Goal: Find specific page/section: Find specific page/section

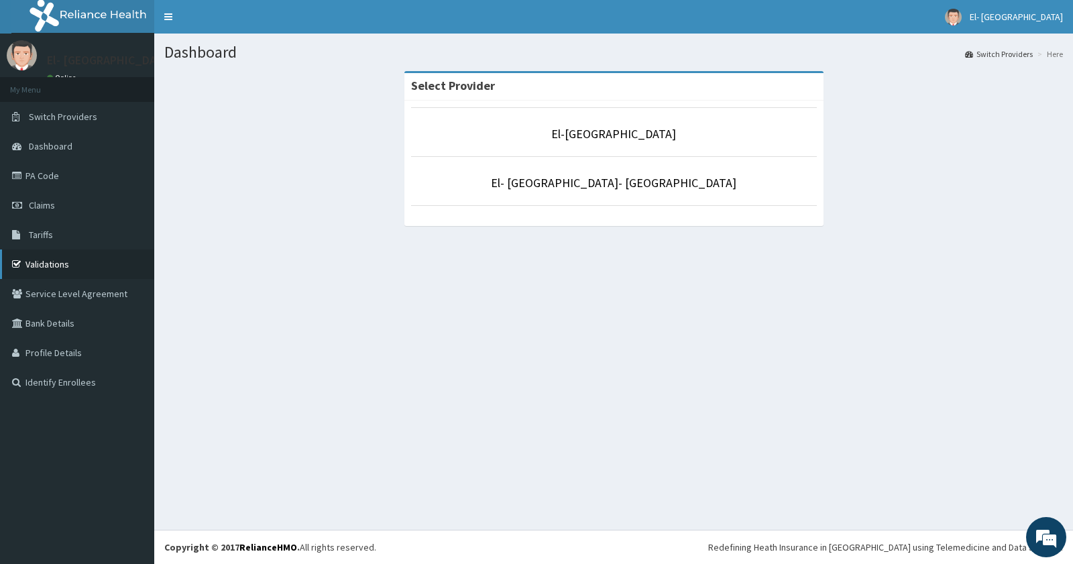
click at [62, 260] on link "Validations" at bounding box center [77, 264] width 154 height 30
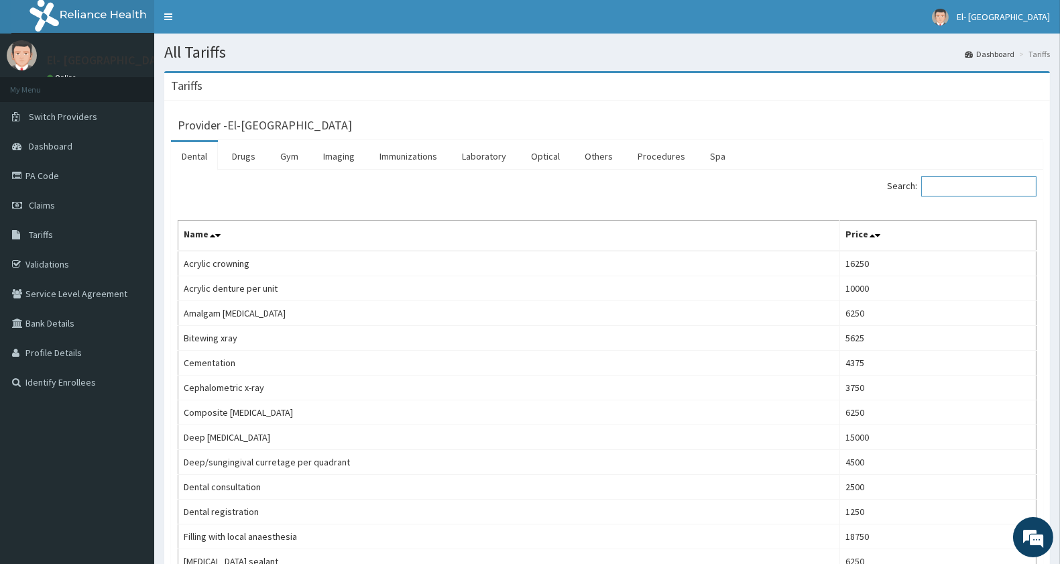
click at [986, 186] on input "Search:" at bounding box center [978, 186] width 115 height 20
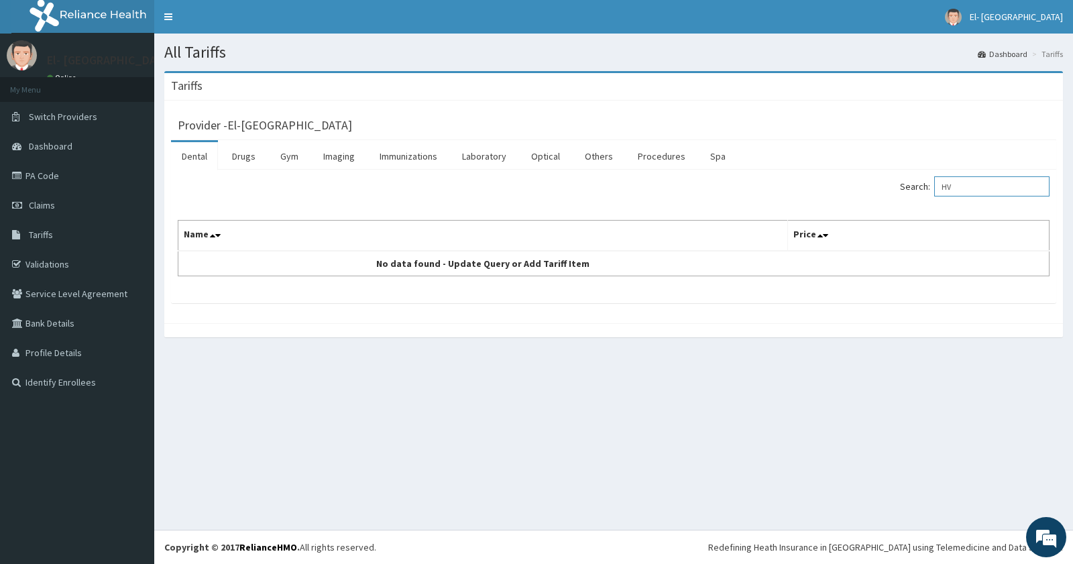
type input "H"
type input "M"
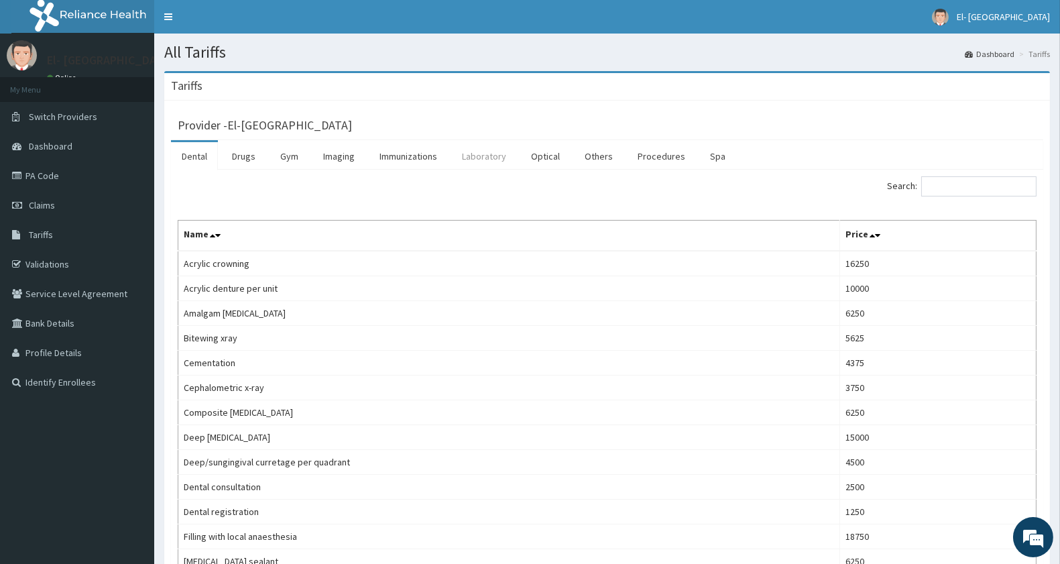
click at [483, 155] on link "Laboratory" at bounding box center [484, 156] width 66 height 28
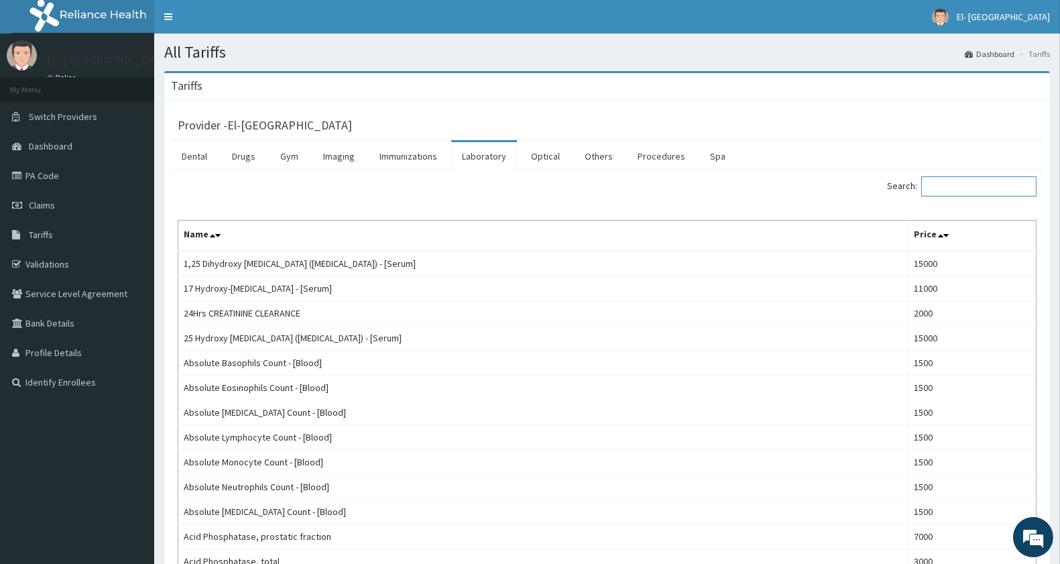
click at [974, 192] on input "Search:" at bounding box center [978, 186] width 115 height 20
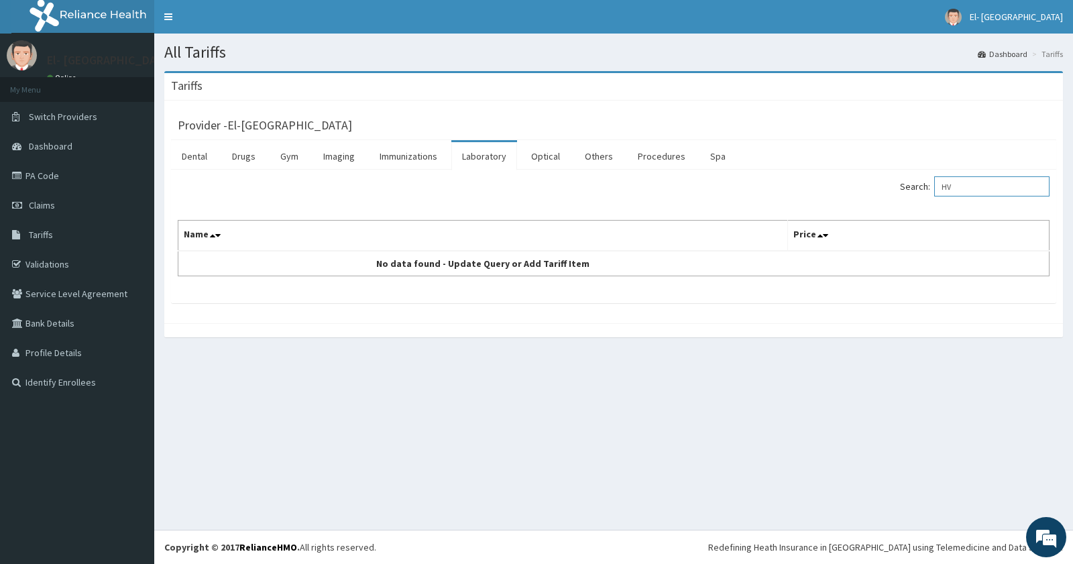
type input "H"
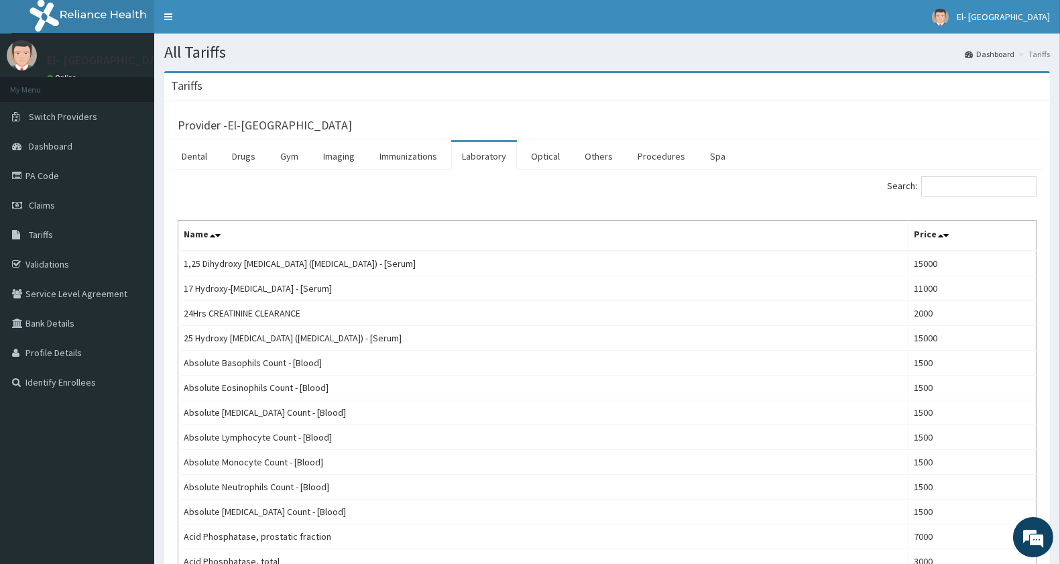
drag, startPoint x: 951, startPoint y: 193, endPoint x: 960, endPoint y: 177, distance: 18.6
click at [953, 193] on input "Search:" at bounding box center [978, 186] width 115 height 20
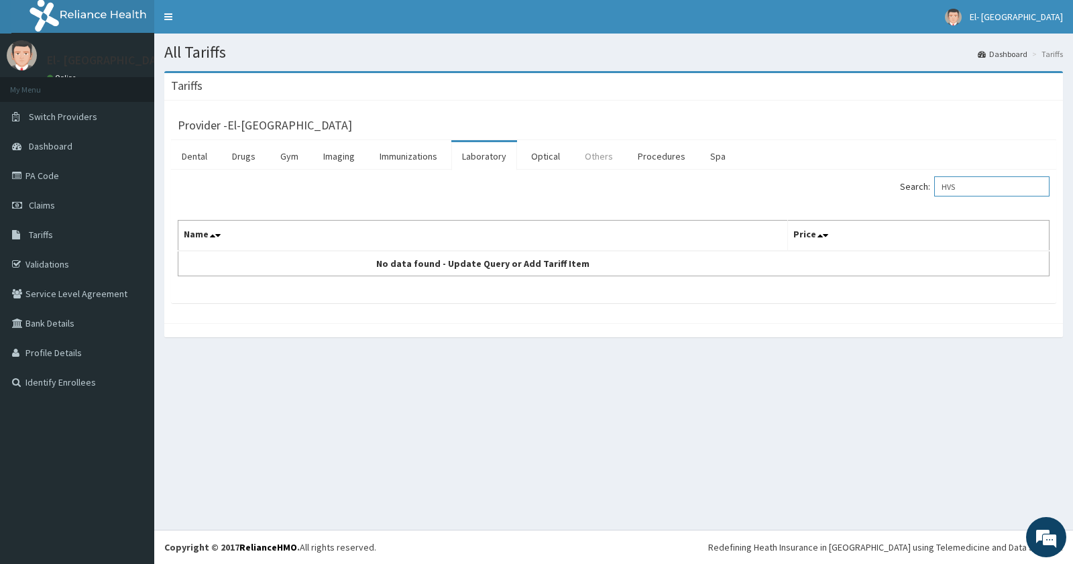
type input "HVS"
click at [598, 154] on link "Others" at bounding box center [599, 156] width 50 height 28
click at [39, 173] on link "PA Code" at bounding box center [77, 176] width 154 height 30
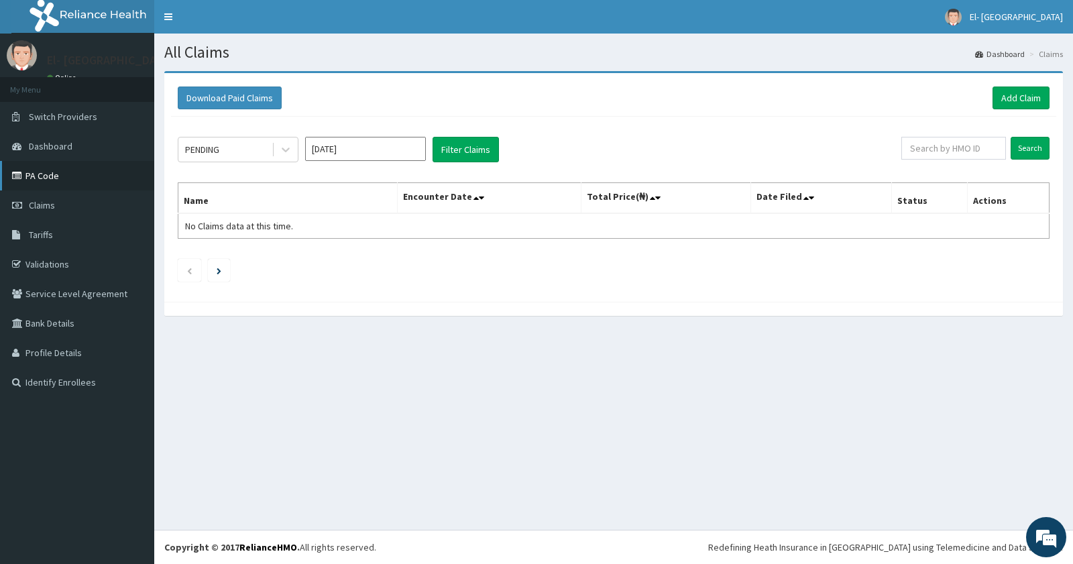
click at [39, 172] on link "PA Code" at bounding box center [77, 176] width 154 height 30
